Goal: Information Seeking & Learning: Learn about a topic

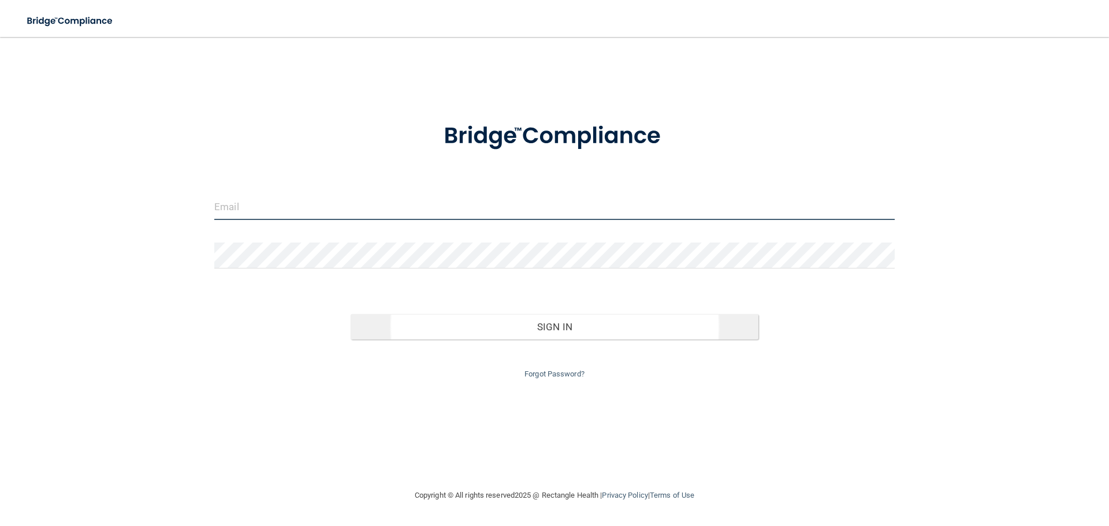
type input "[PERSON_NAME][EMAIL_ADDRESS][DOMAIN_NAME]"
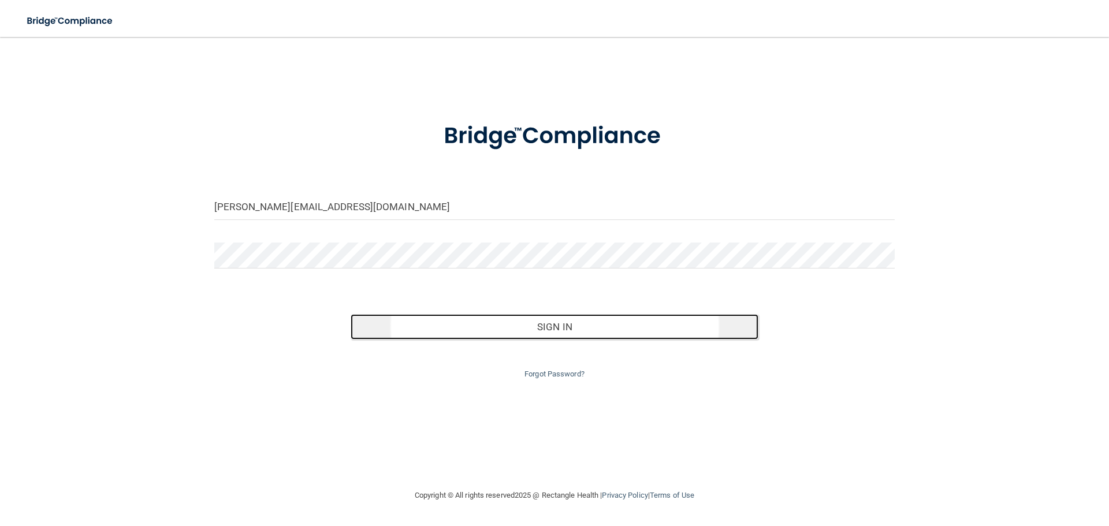
click at [549, 332] on button "Sign In" at bounding box center [555, 326] width 408 height 25
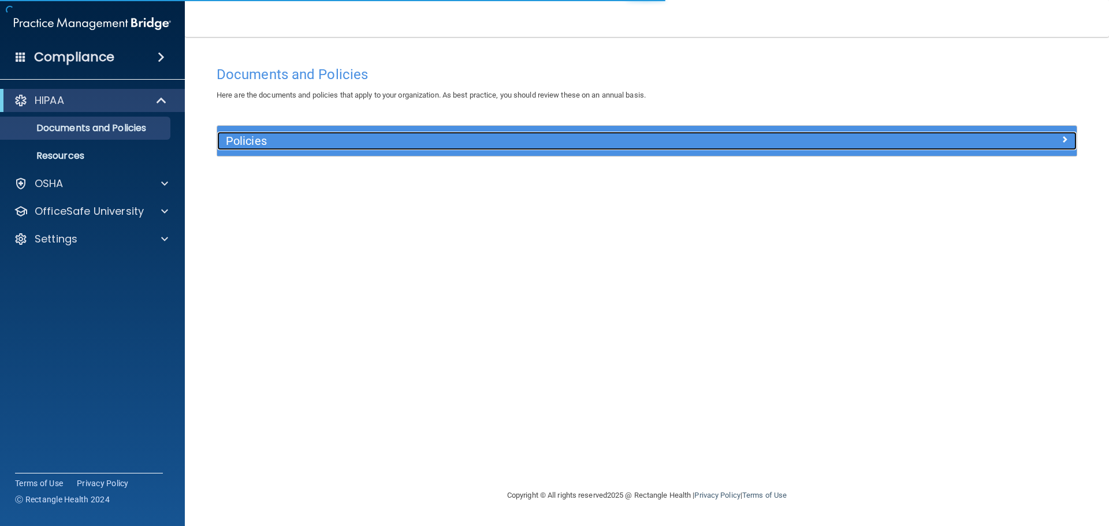
click at [259, 133] on div "Policies" at bounding box center [539, 141] width 644 height 18
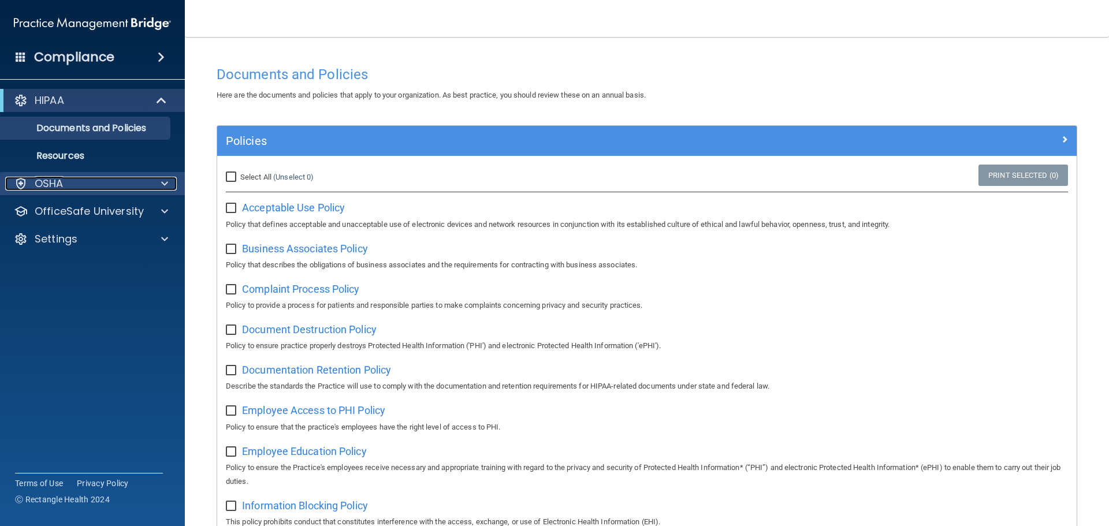
click at [77, 180] on div "OSHA" at bounding box center [76, 184] width 143 height 14
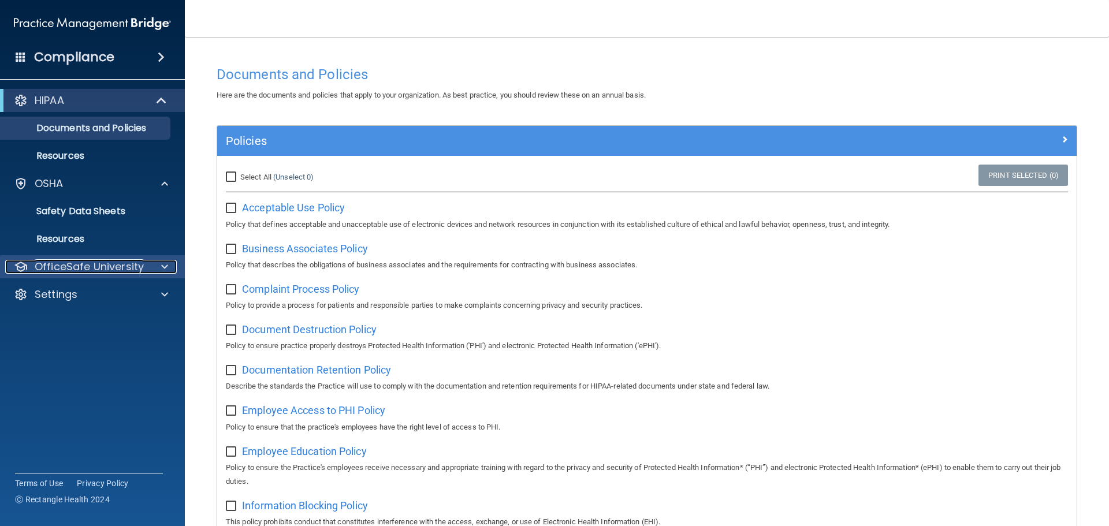
click at [84, 263] on p "OfficeSafe University" at bounding box center [89, 267] width 109 height 14
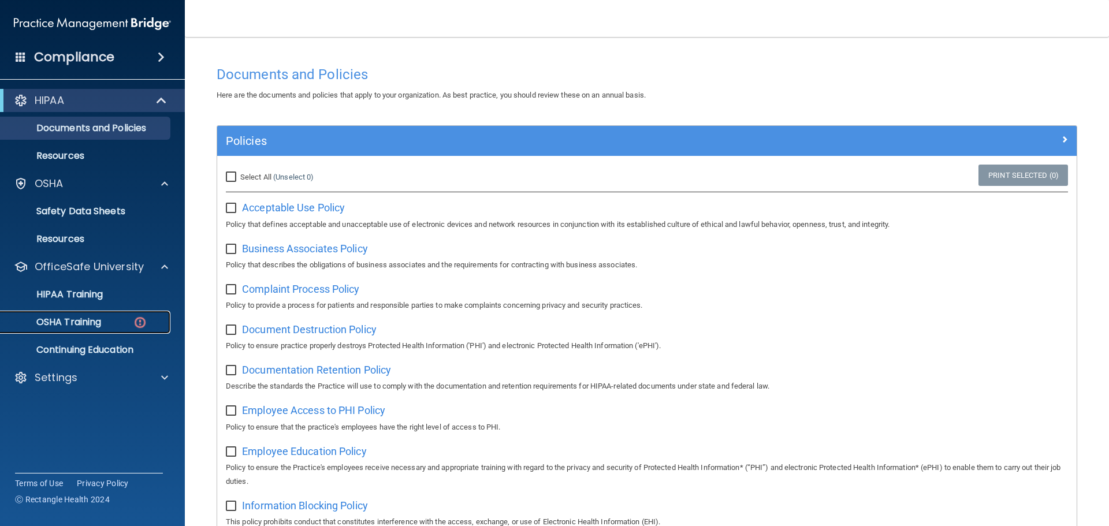
click at [79, 329] on link "OSHA Training" at bounding box center [79, 322] width 182 height 23
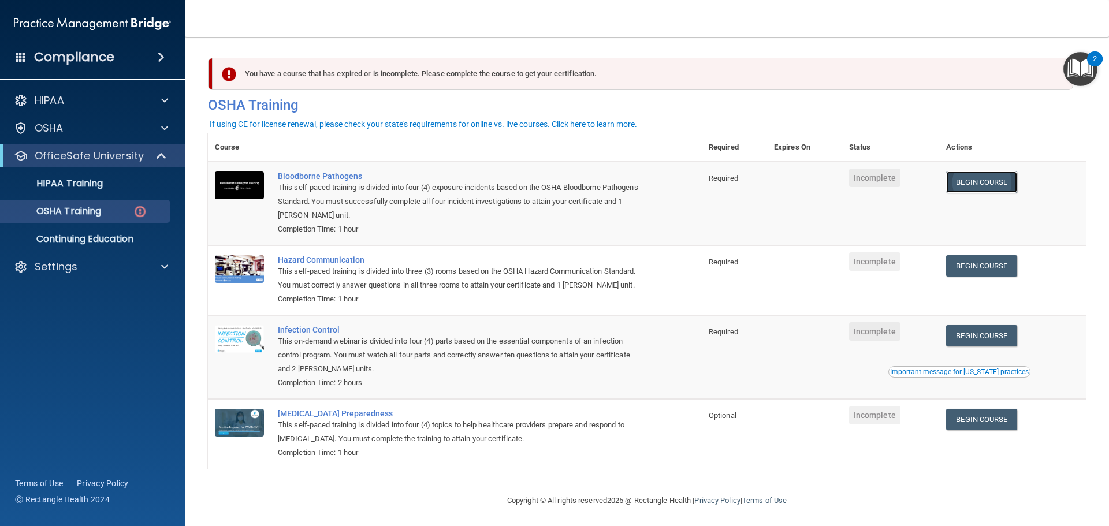
click at [989, 178] on link "Begin Course" at bounding box center [981, 181] width 70 height 21
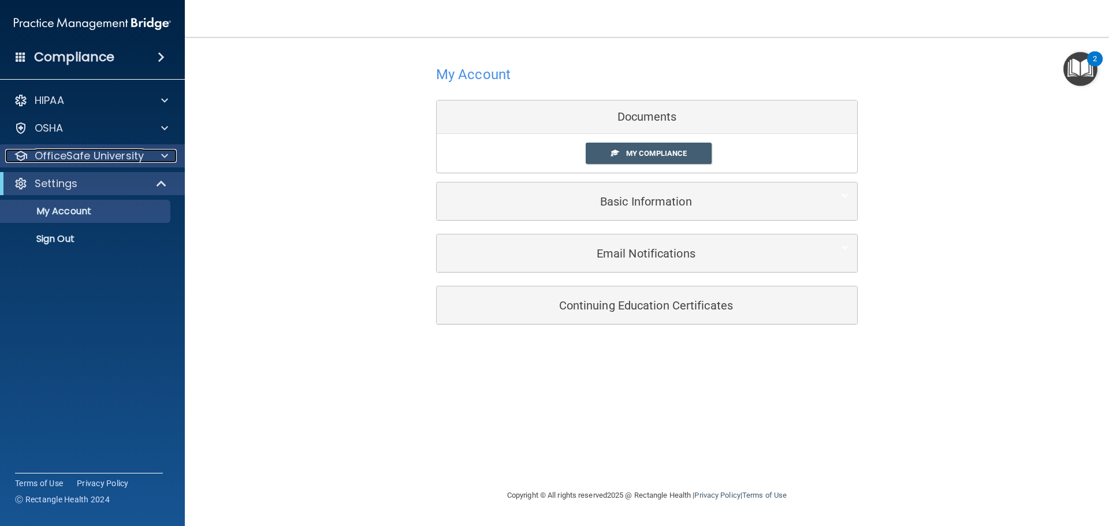
click at [91, 155] on p "OfficeSafe University" at bounding box center [89, 156] width 109 height 14
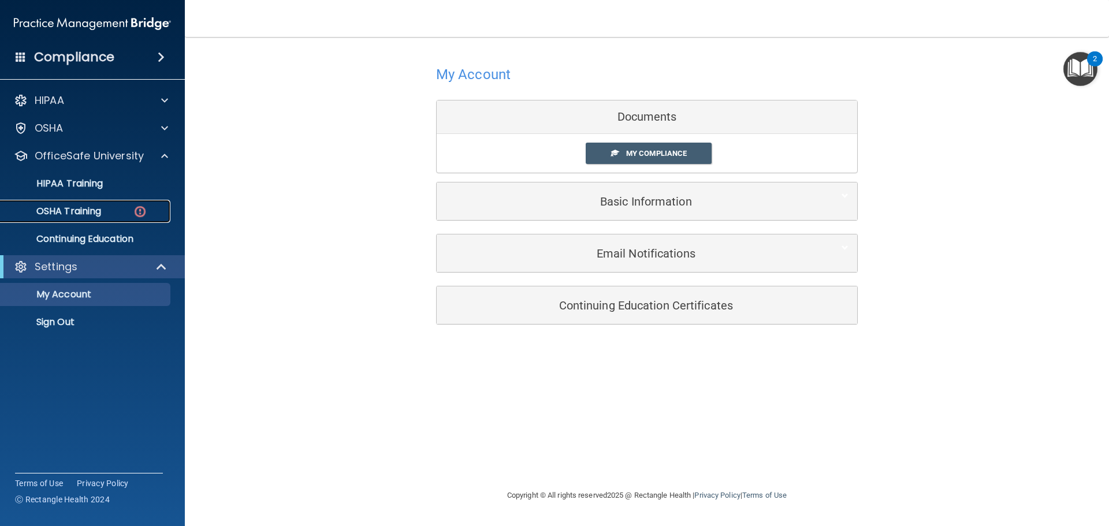
click at [95, 207] on p "OSHA Training" at bounding box center [55, 212] width 94 height 12
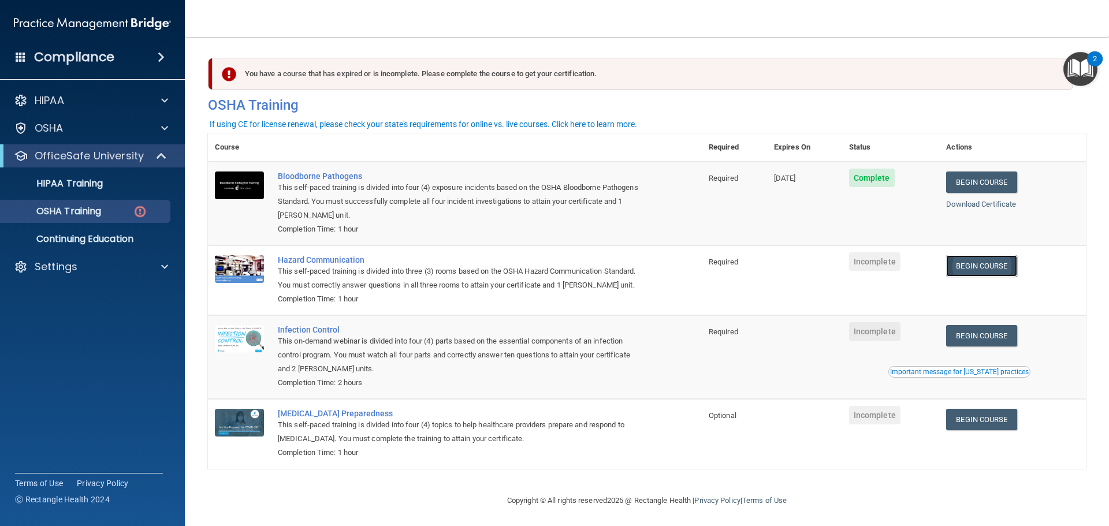
click at [981, 267] on link "Begin Course" at bounding box center [981, 265] width 70 height 21
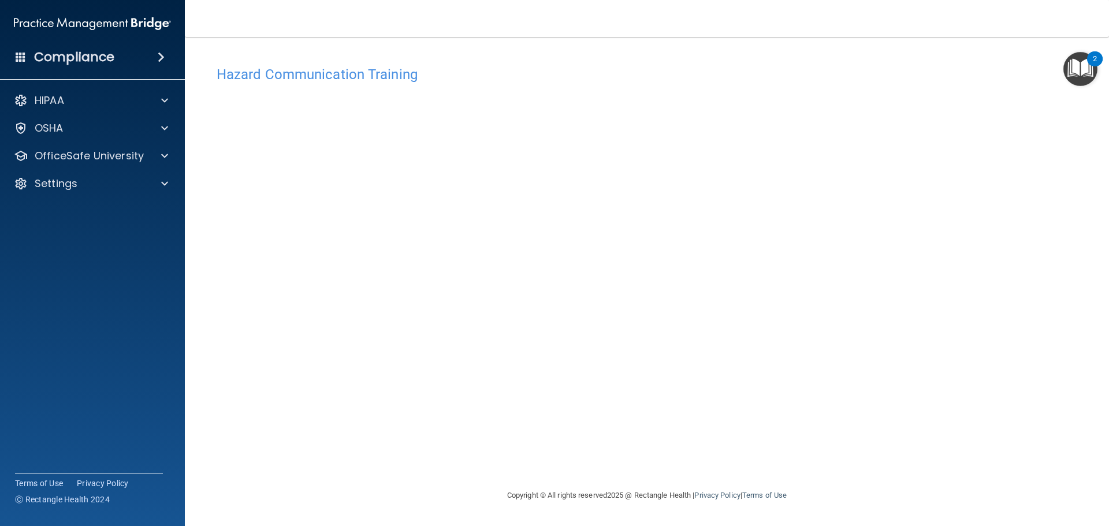
click at [812, 399] on div "Hazard Communication Training This course doesn’t expire until . Are you sure y…" at bounding box center [647, 274] width 878 height 428
